Goal: Task Accomplishment & Management: Use online tool/utility

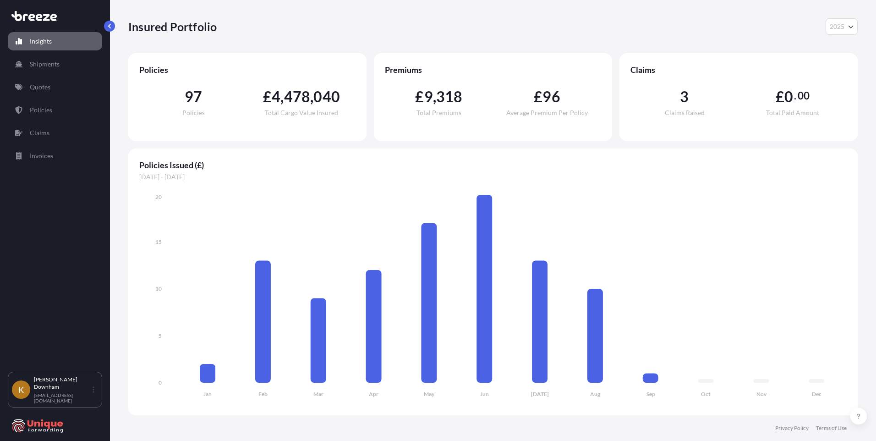
select select "2025"
click at [47, 130] on p "Claims" at bounding box center [40, 132] width 20 height 9
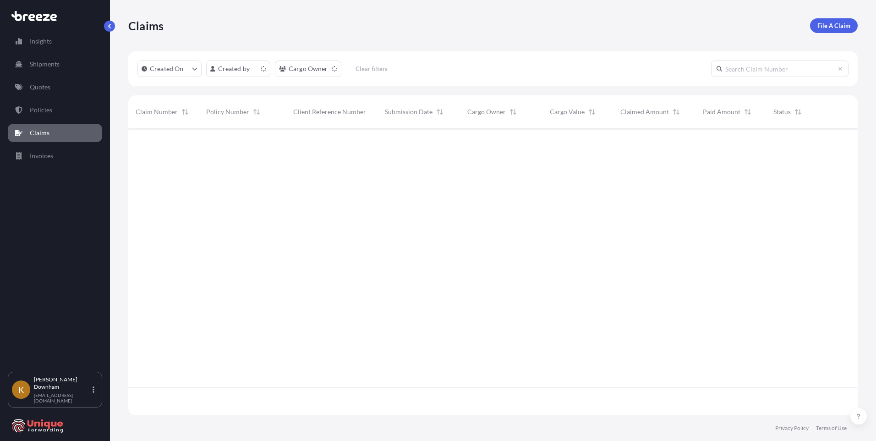
scroll to position [285, 722]
click at [54, 90] on link "Quotes" at bounding box center [55, 87] width 94 height 18
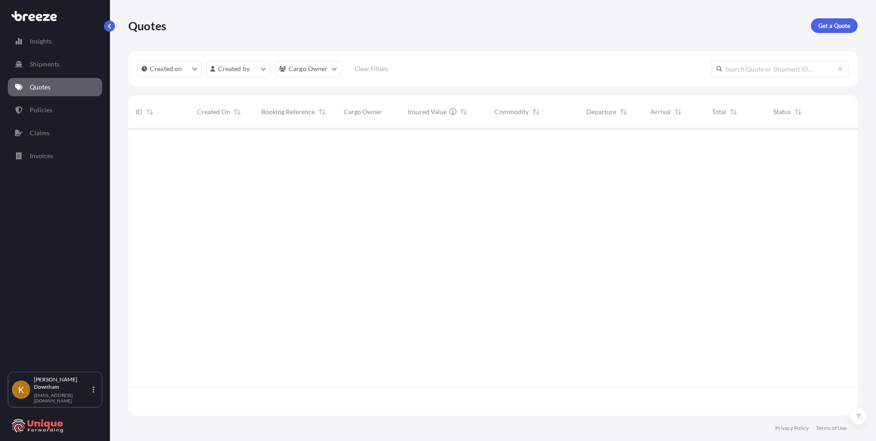
scroll to position [285, 722]
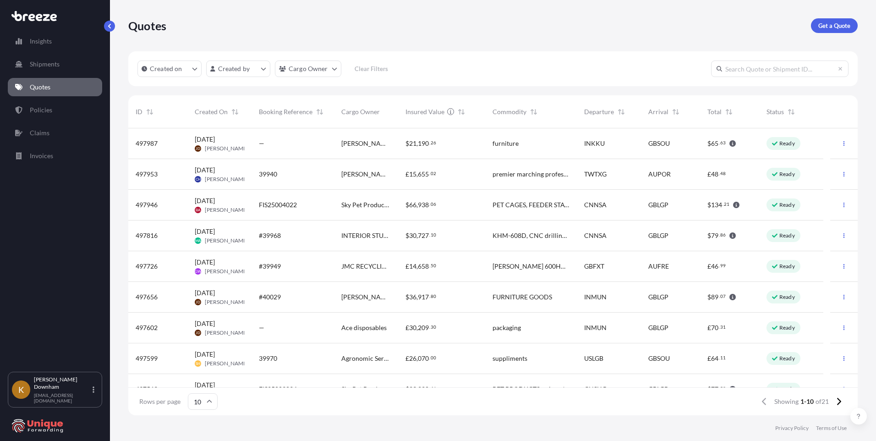
click at [400, 148] on div "$ 21 , 190 . 26" at bounding box center [441, 143] width 87 height 31
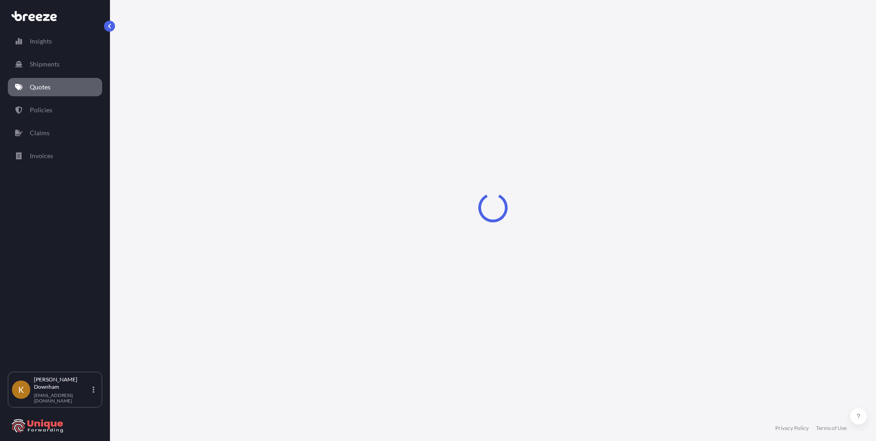
select select "Sea"
select select "Road"
select select "2"
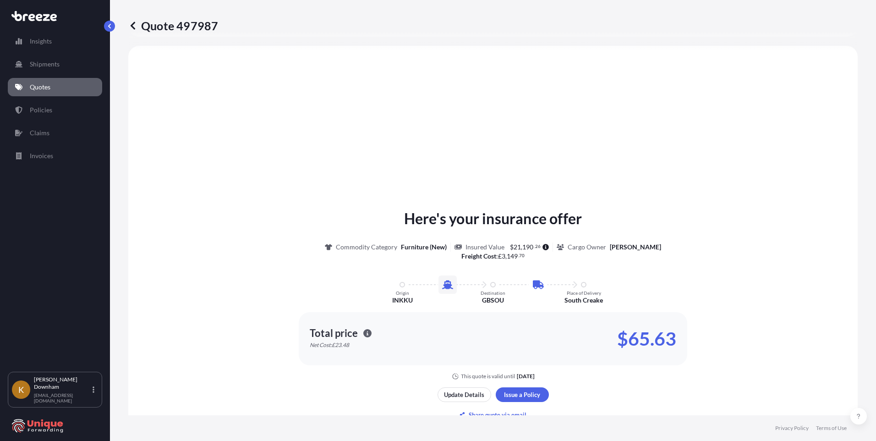
scroll to position [358, 0]
